Goal: Task Accomplishment & Management: Use online tool/utility

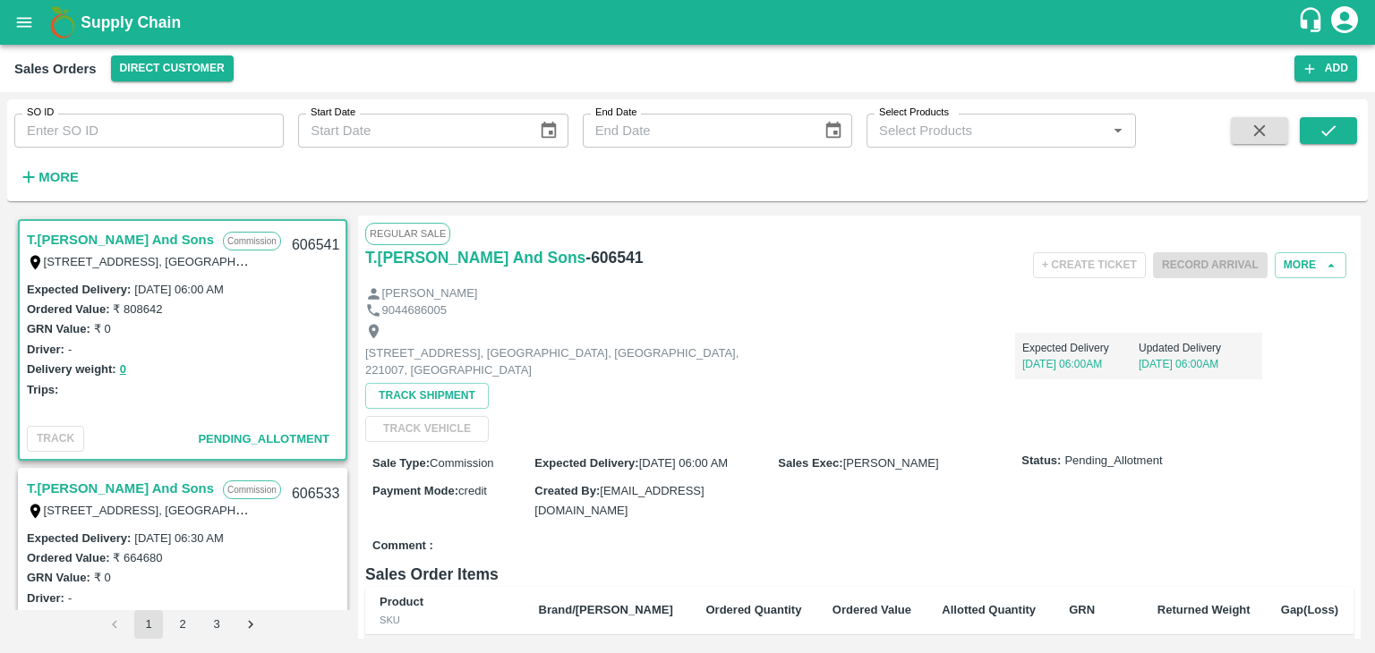
click at [141, 137] on input "SO ID" at bounding box center [148, 131] width 269 height 34
type input "605860"
click at [1326, 137] on icon "submit" at bounding box center [1328, 131] width 20 height 20
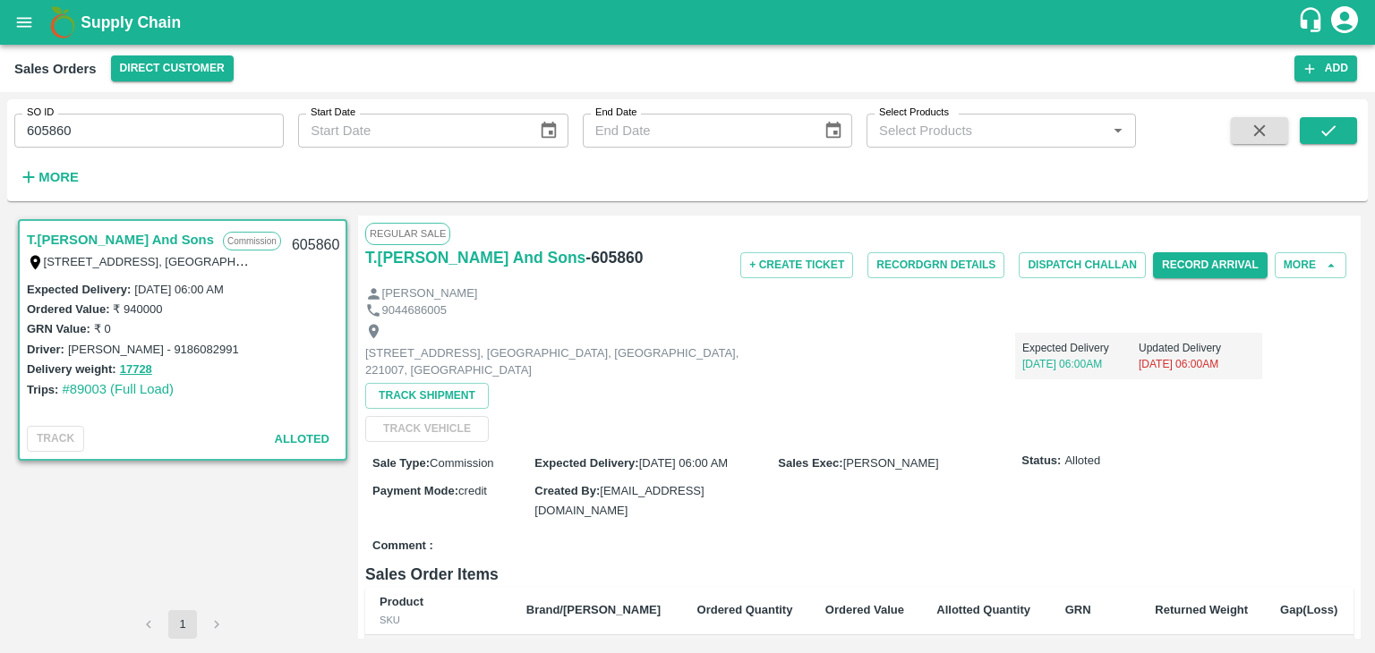
click at [1198, 282] on div "Record Arrival" at bounding box center [1210, 265] width 115 height 40
click at [1201, 277] on button "Record Arrival" at bounding box center [1210, 265] width 115 height 26
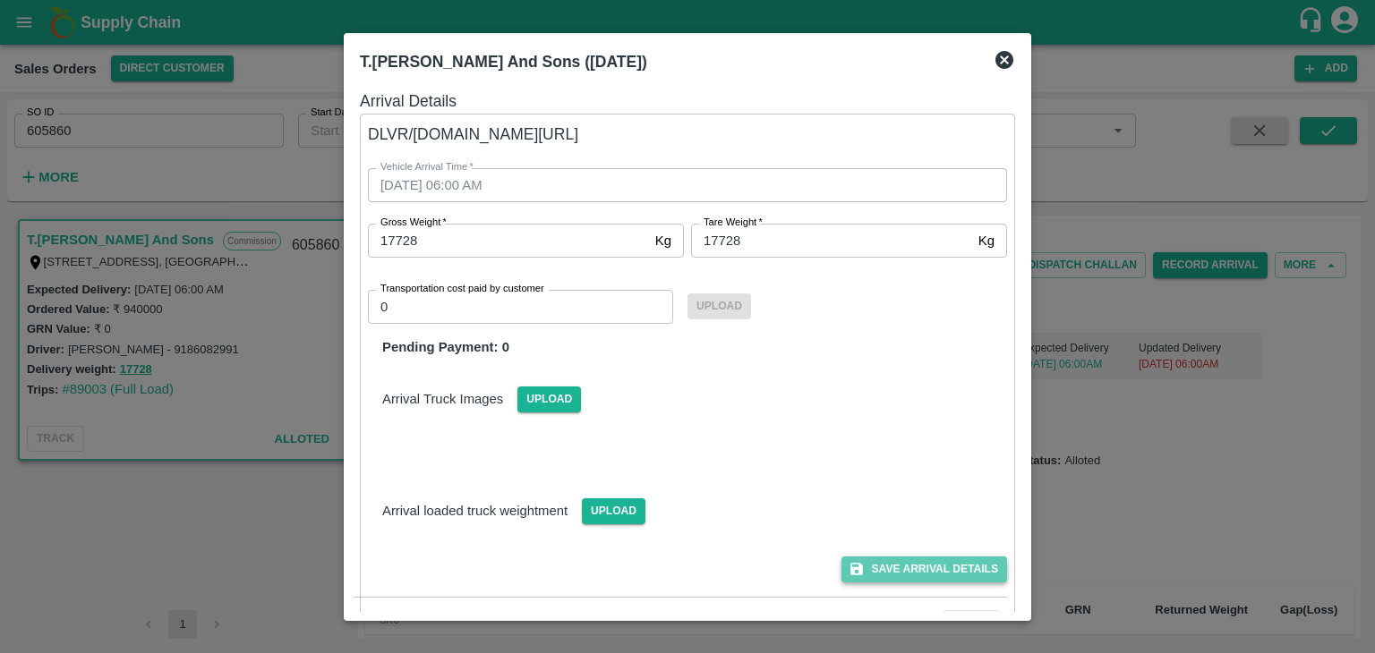
click at [945, 572] on button "Save Arrival Details" at bounding box center [924, 570] width 166 height 26
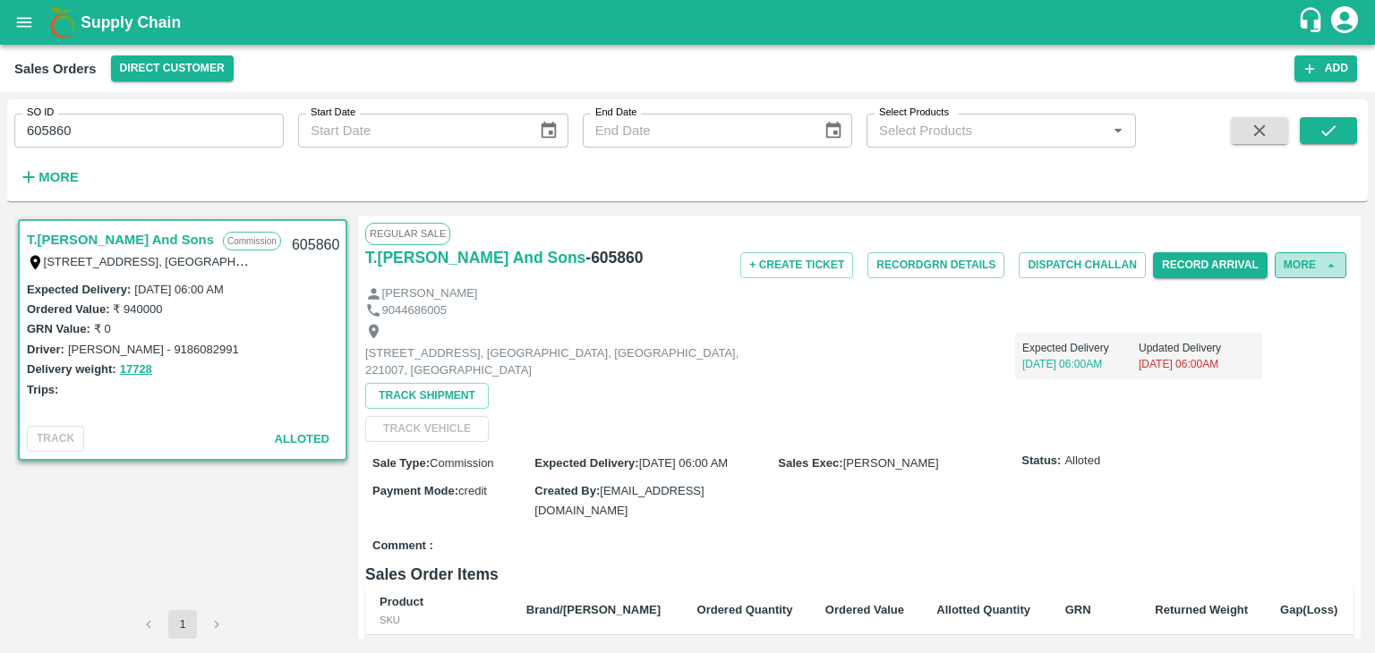
click at [1314, 262] on button "More" at bounding box center [1310, 265] width 72 height 26
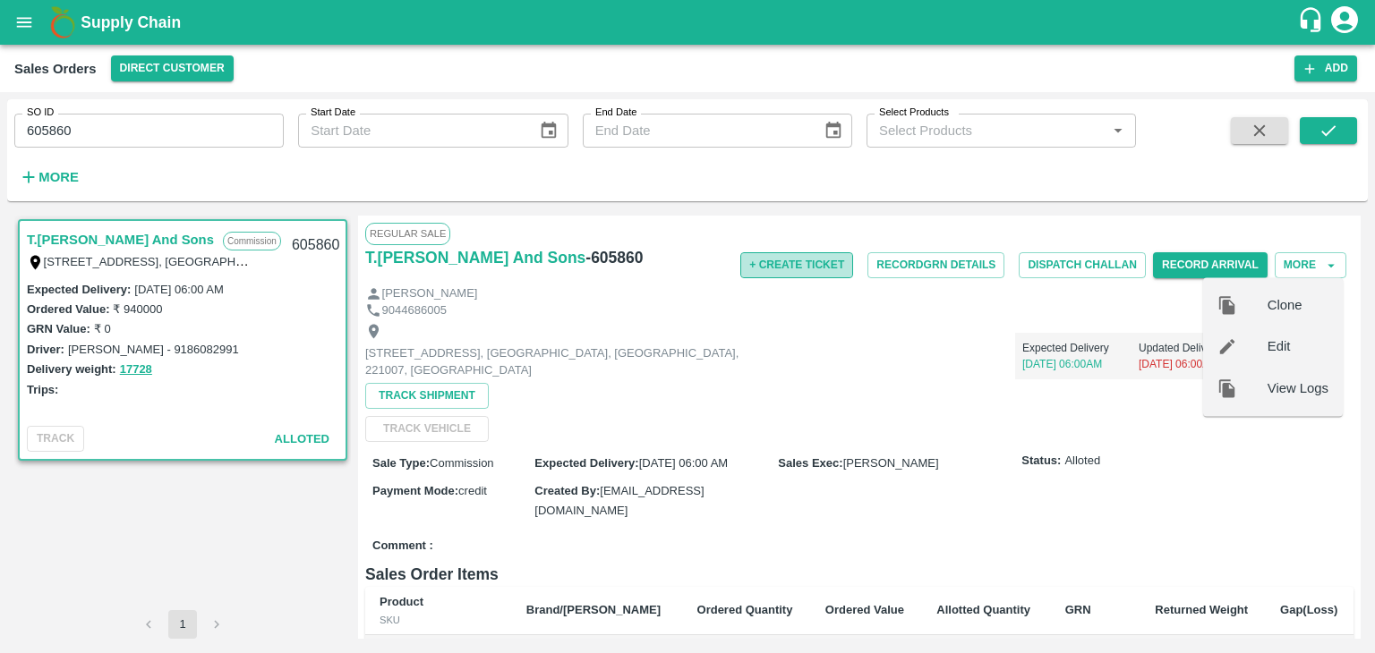
click at [784, 274] on button "+ Create Ticket" at bounding box center [796, 265] width 113 height 26
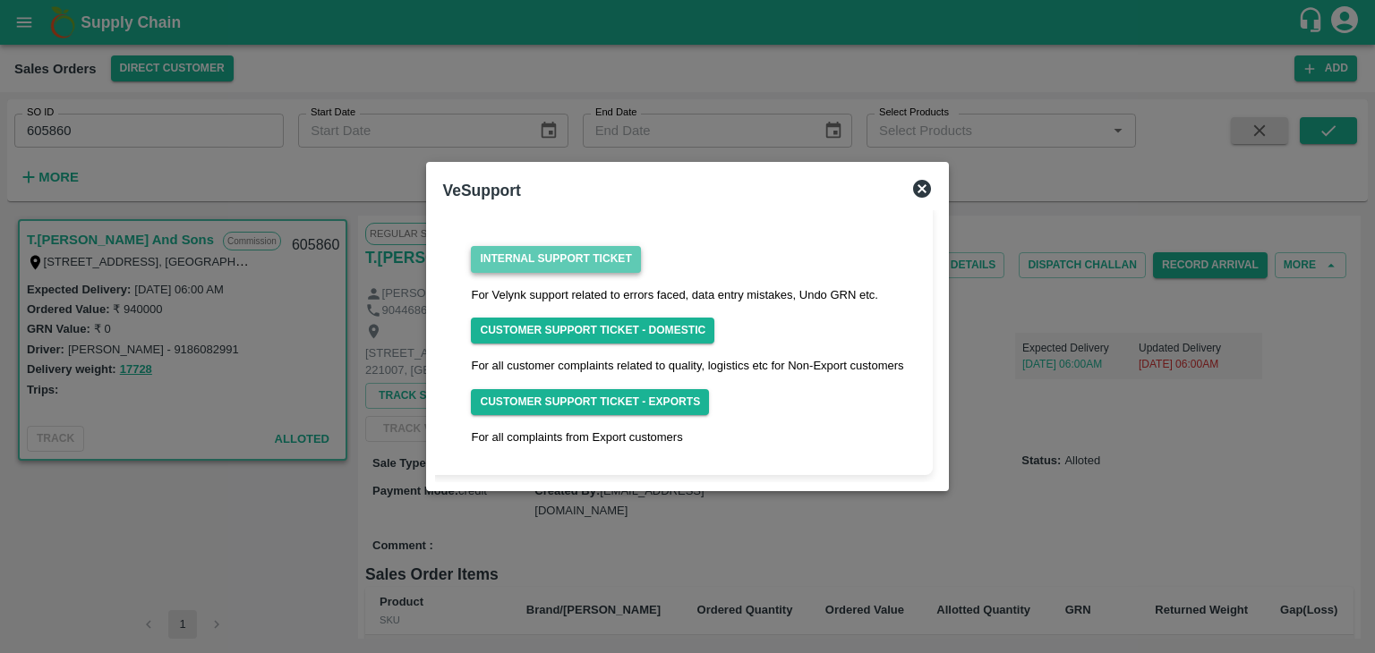
click at [580, 257] on link "Internal Support Ticket" at bounding box center [555, 259] width 169 height 26
click at [918, 190] on icon at bounding box center [922, 189] width 18 height 18
